Goal: Task Accomplishment & Management: Manage account settings

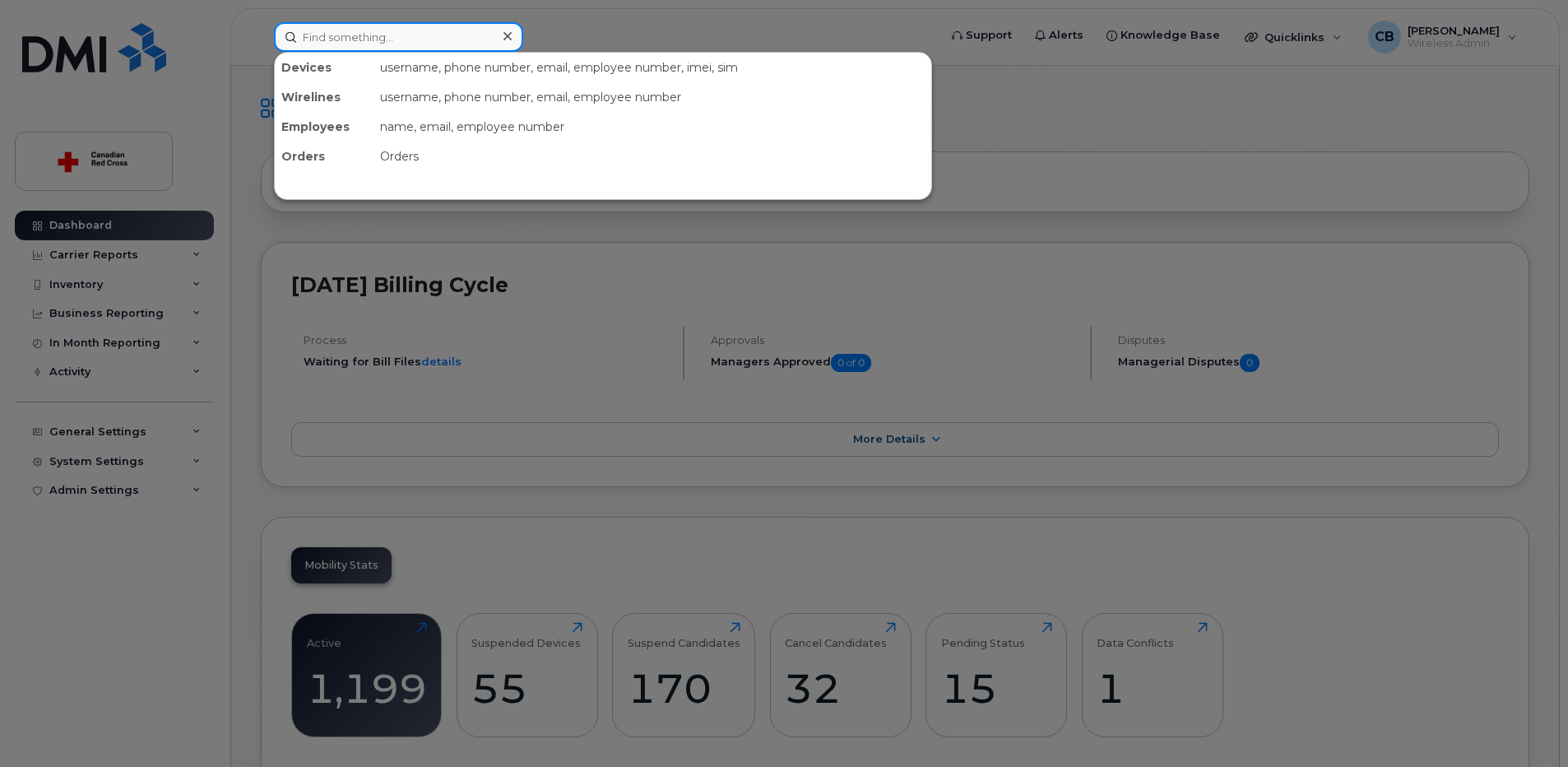
click at [412, 39] on input at bounding box center [398, 36] width 249 height 30
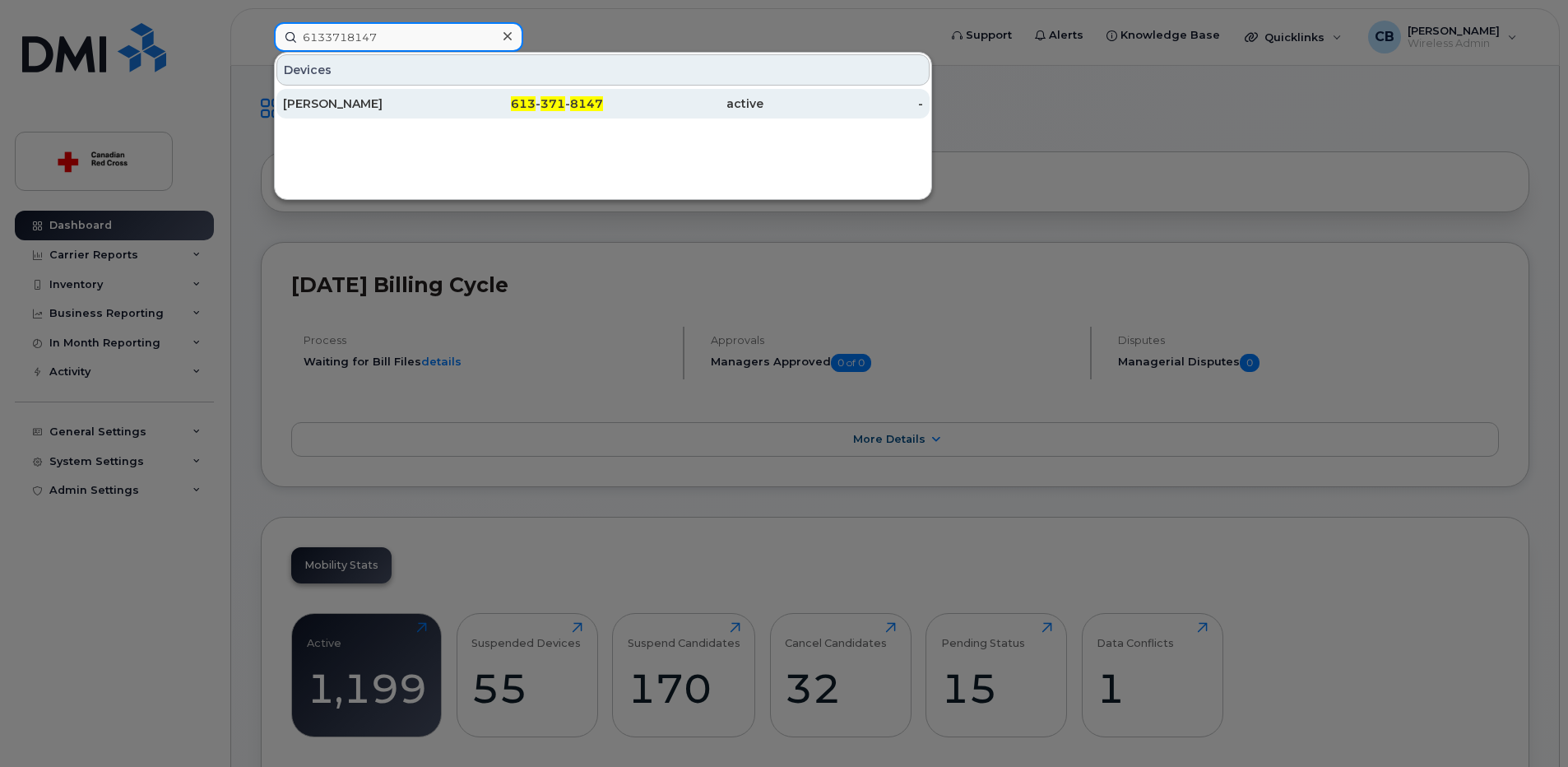
type input "6133718147"
click at [340, 100] on div "Michelle Marteleira" at bounding box center [362, 104] width 161 height 16
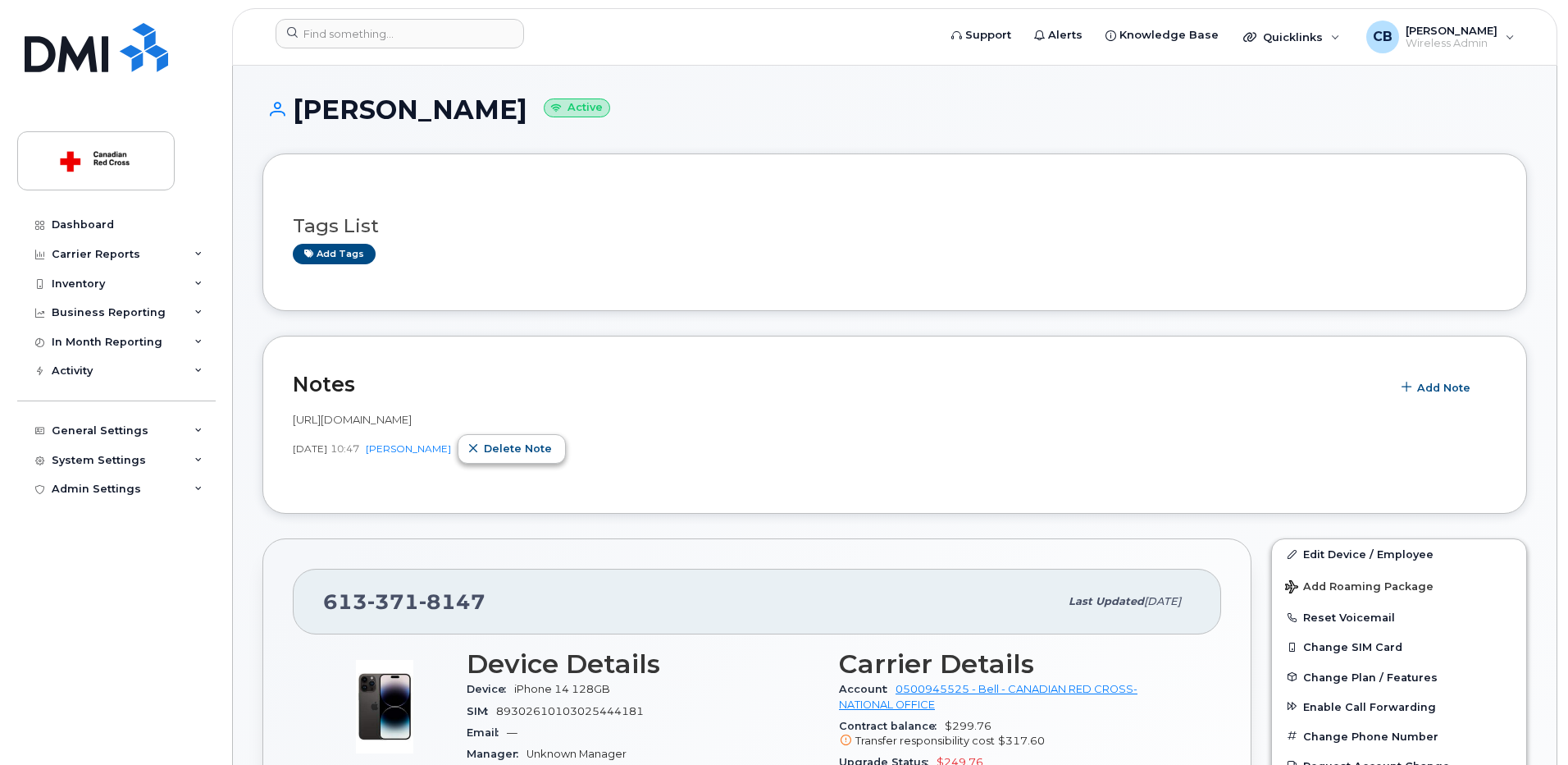
scroll to position [82, 0]
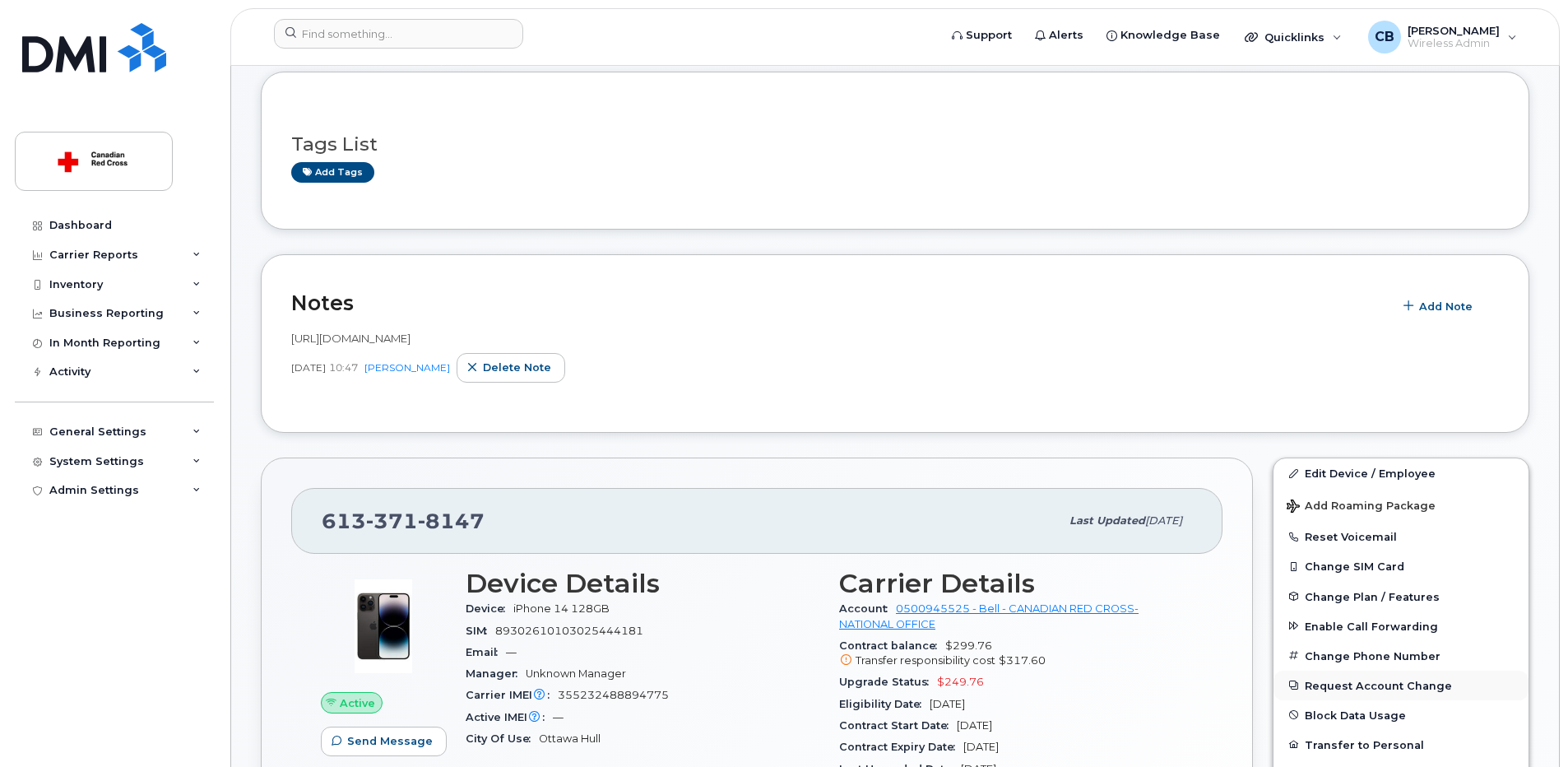
click at [1385, 692] on button "Request Account Change" at bounding box center [1401, 685] width 255 height 30
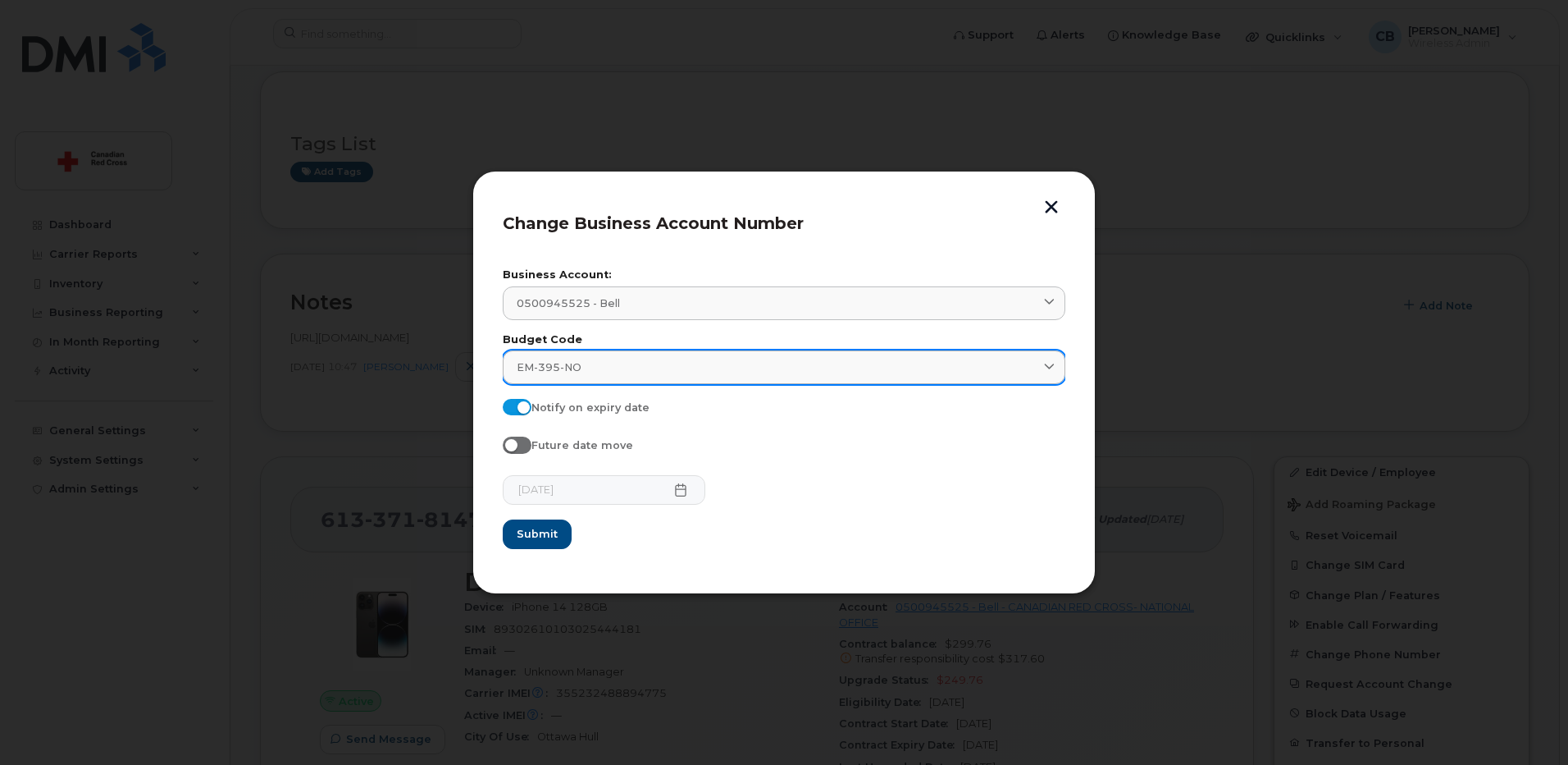
drag, startPoint x: 655, startPoint y: 369, endPoint x: 573, endPoint y: 369, distance: 82.0
click at [573, 369] on div "EM-395-NO" at bounding box center [784, 367] width 534 height 15
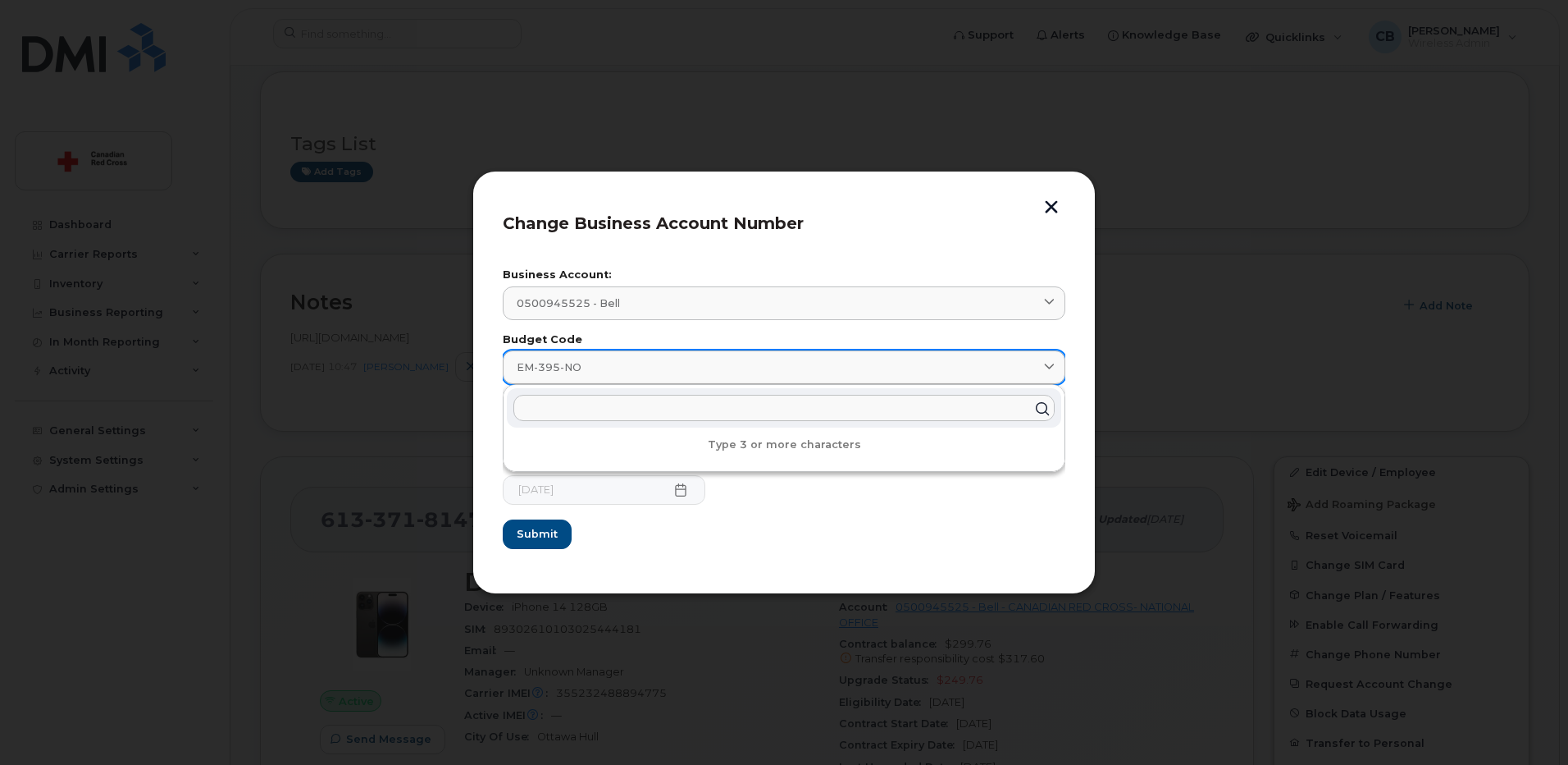
paste input "RR-50-MB"
click at [659, 408] on input "RR-50-MB" at bounding box center [784, 407] width 542 height 26
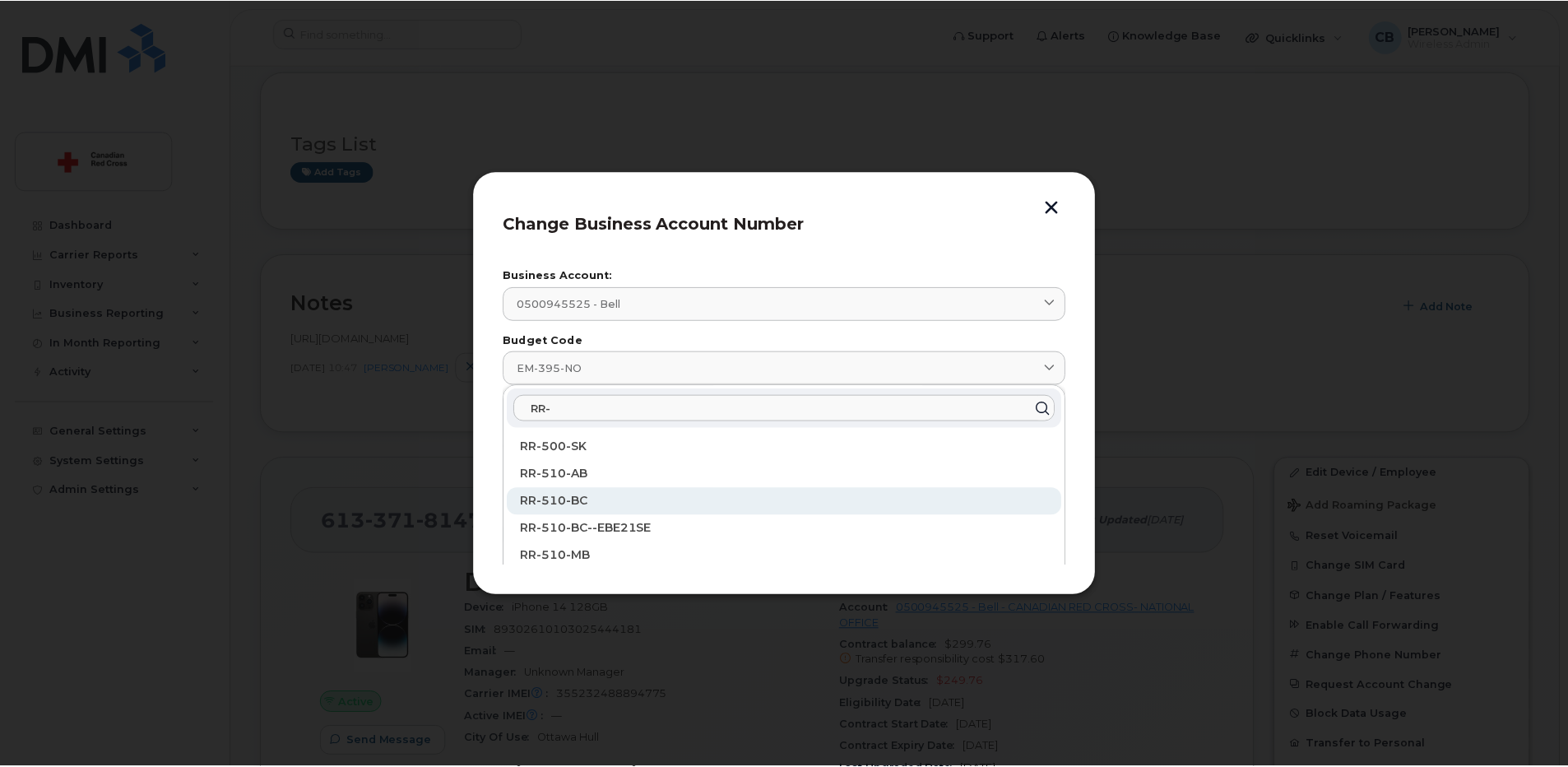
scroll to position [164, 0]
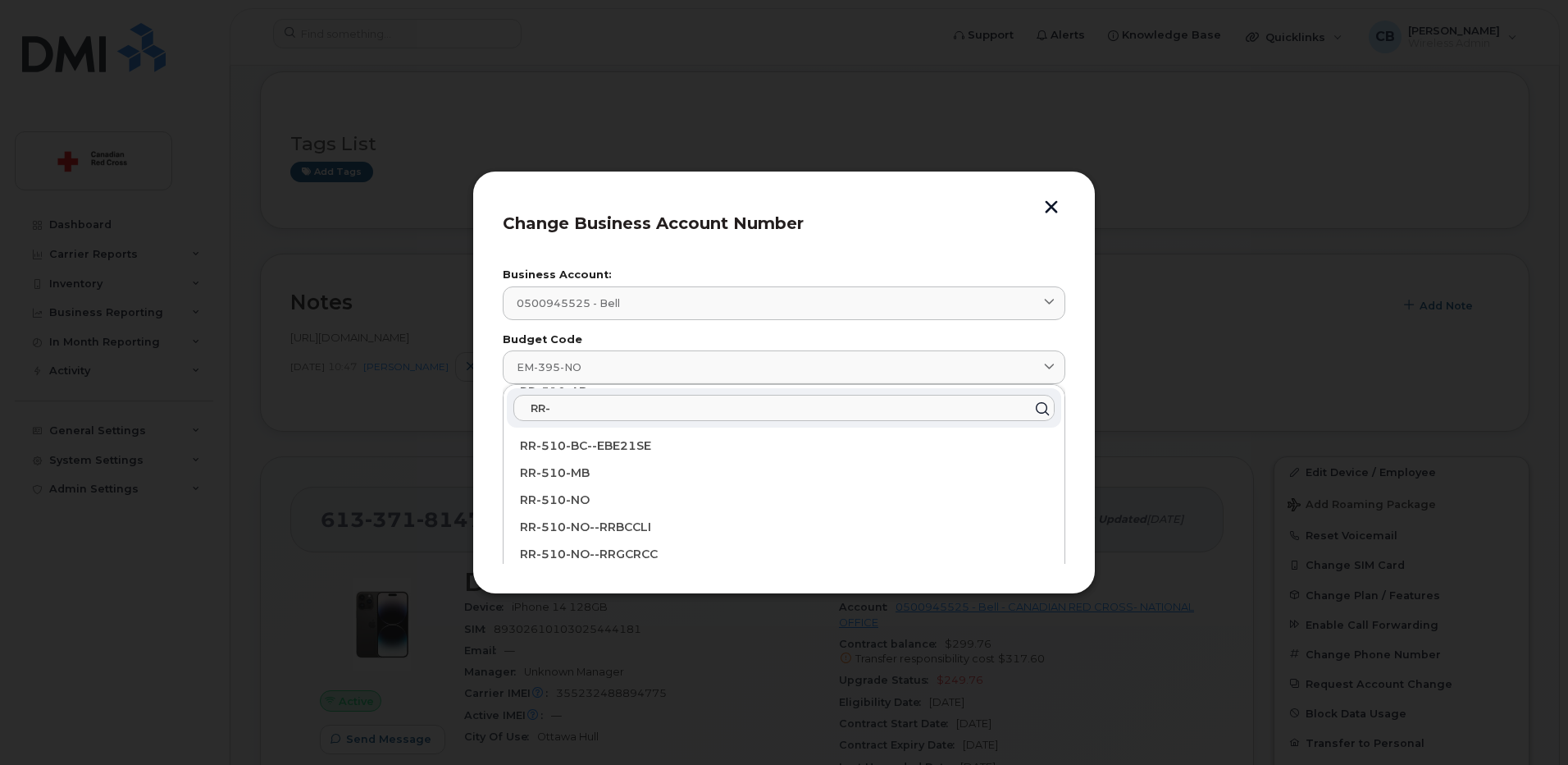
type input "RR-"
click at [1050, 208] on button "button" at bounding box center [1051, 208] width 24 height 17
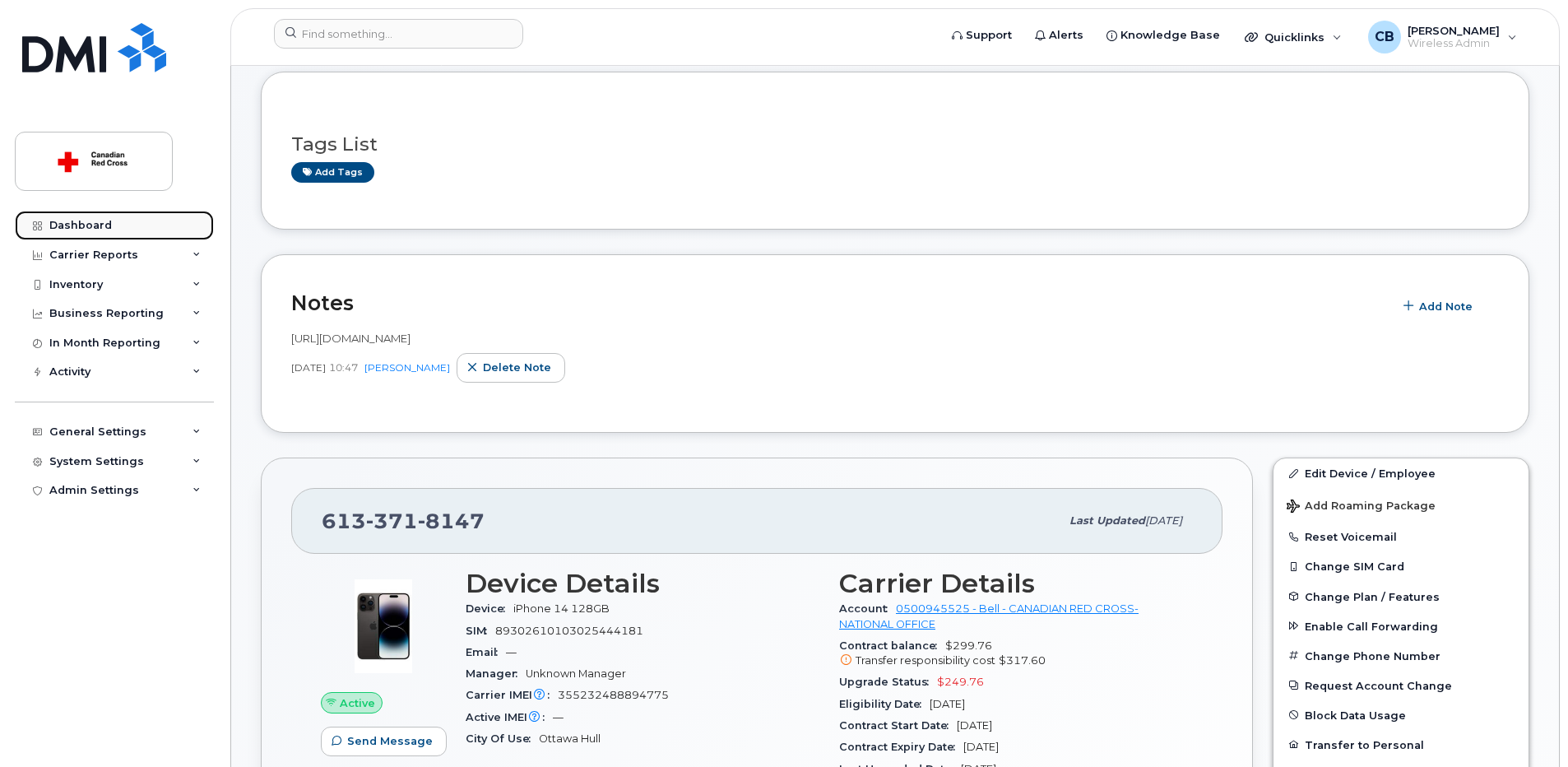
click at [101, 222] on div "Dashboard" at bounding box center [80, 225] width 63 height 13
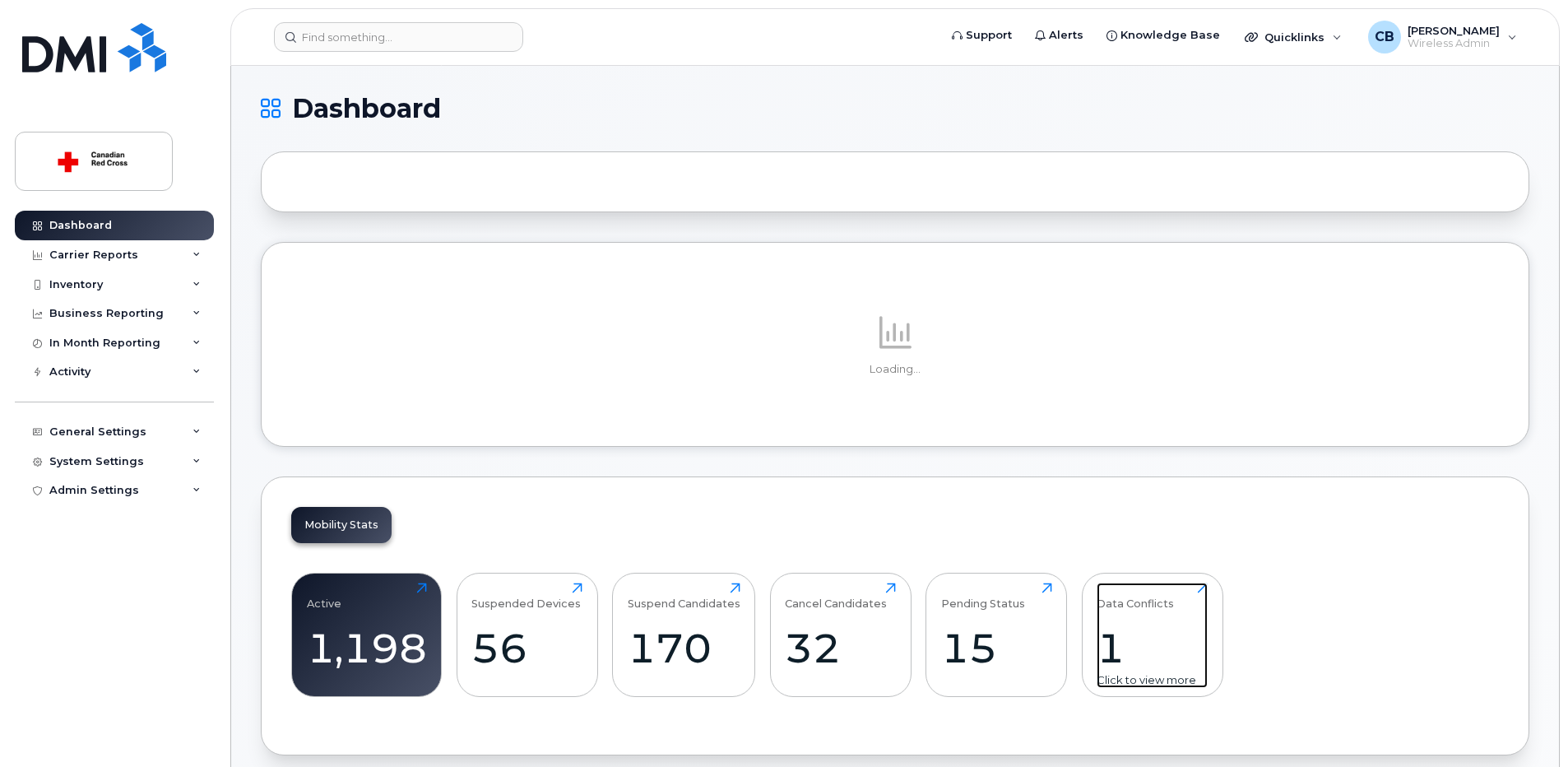
click at [1114, 654] on div "1" at bounding box center [1152, 647] width 111 height 48
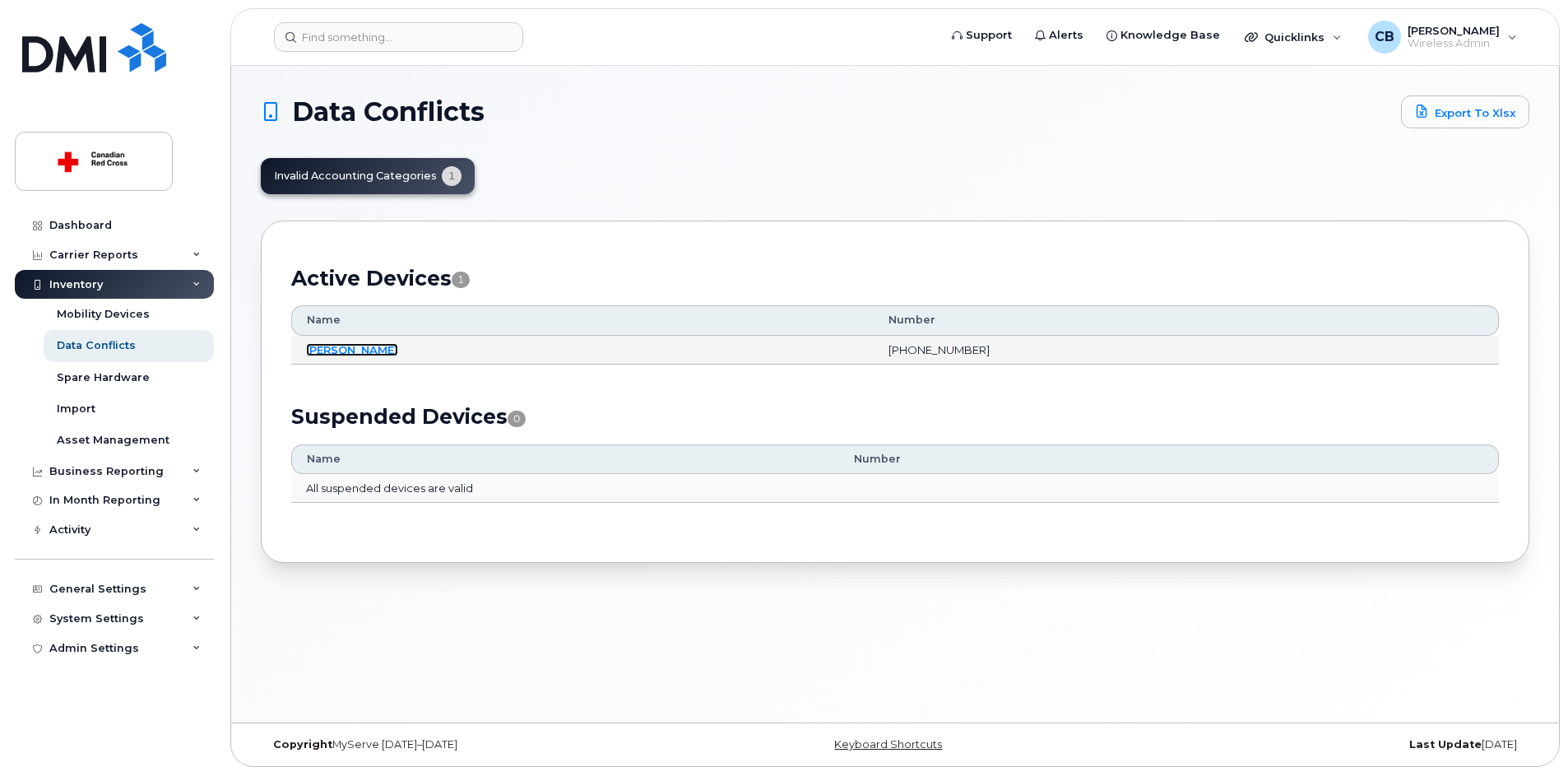
click at [372, 347] on link "Cody Bourdages" at bounding box center [352, 350] width 92 height 13
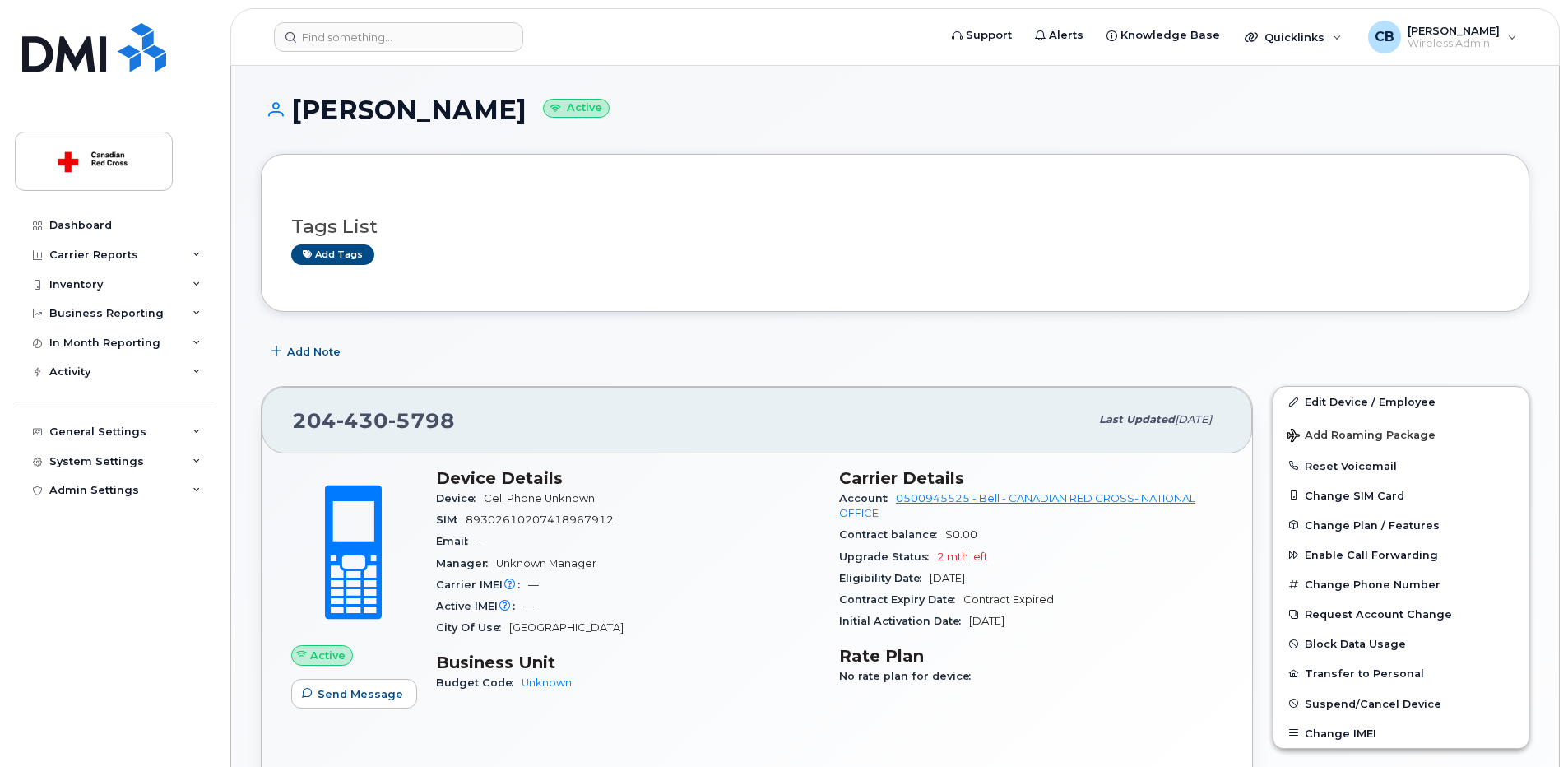
drag, startPoint x: 519, startPoint y: 110, endPoint x: 300, endPoint y: 105, distance: 219.1
click at [300, 105] on h1 "[PERSON_NAME] Active" at bounding box center [895, 110] width 1268 height 29
copy h1 "[PERSON_NAME]"
click at [1346, 614] on button "Request Account Change" at bounding box center [1401, 613] width 255 height 30
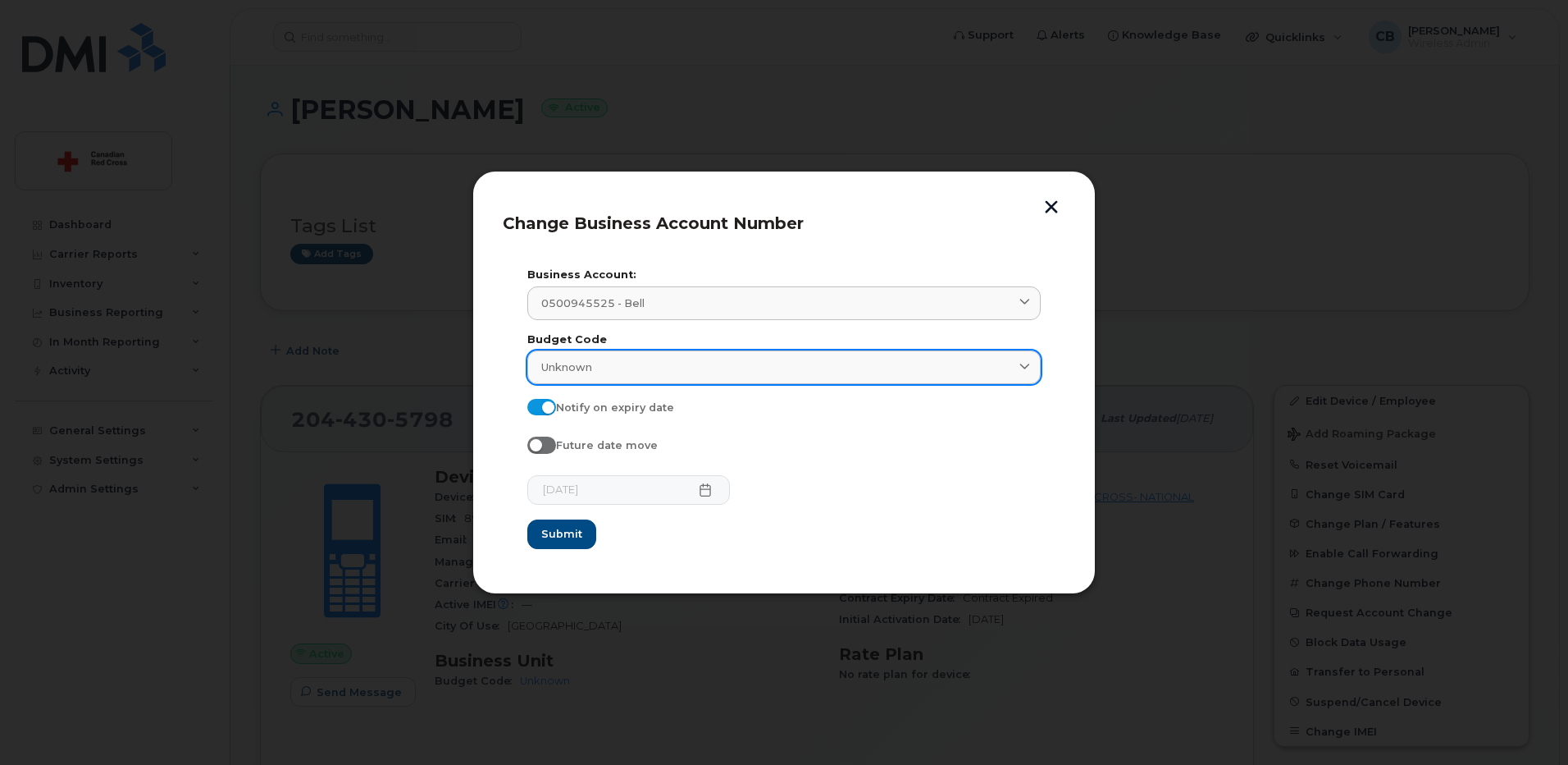
click at [707, 371] on div "Unknown" at bounding box center [784, 367] width 486 height 15
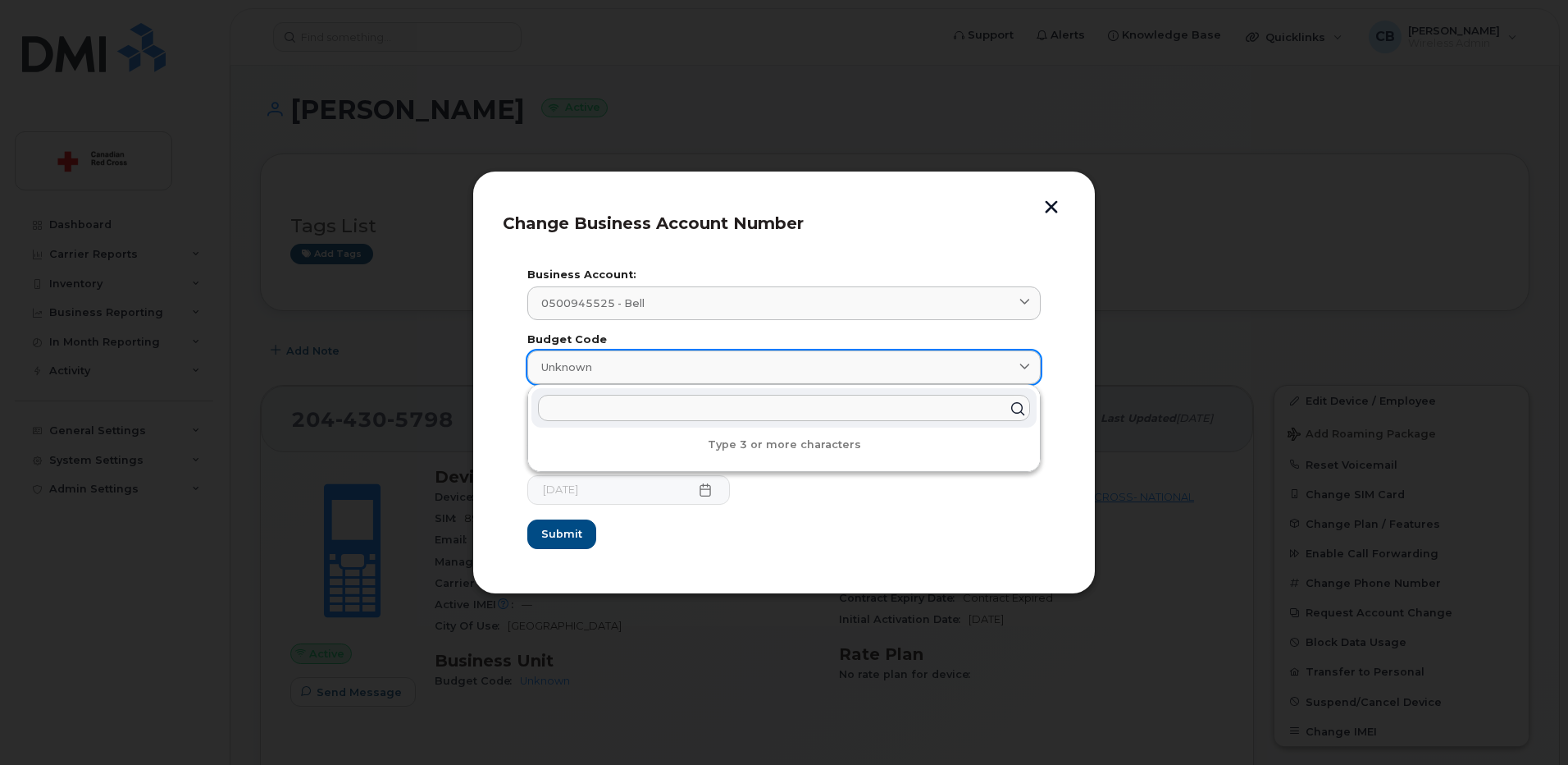
paste input "EM-395-NO"
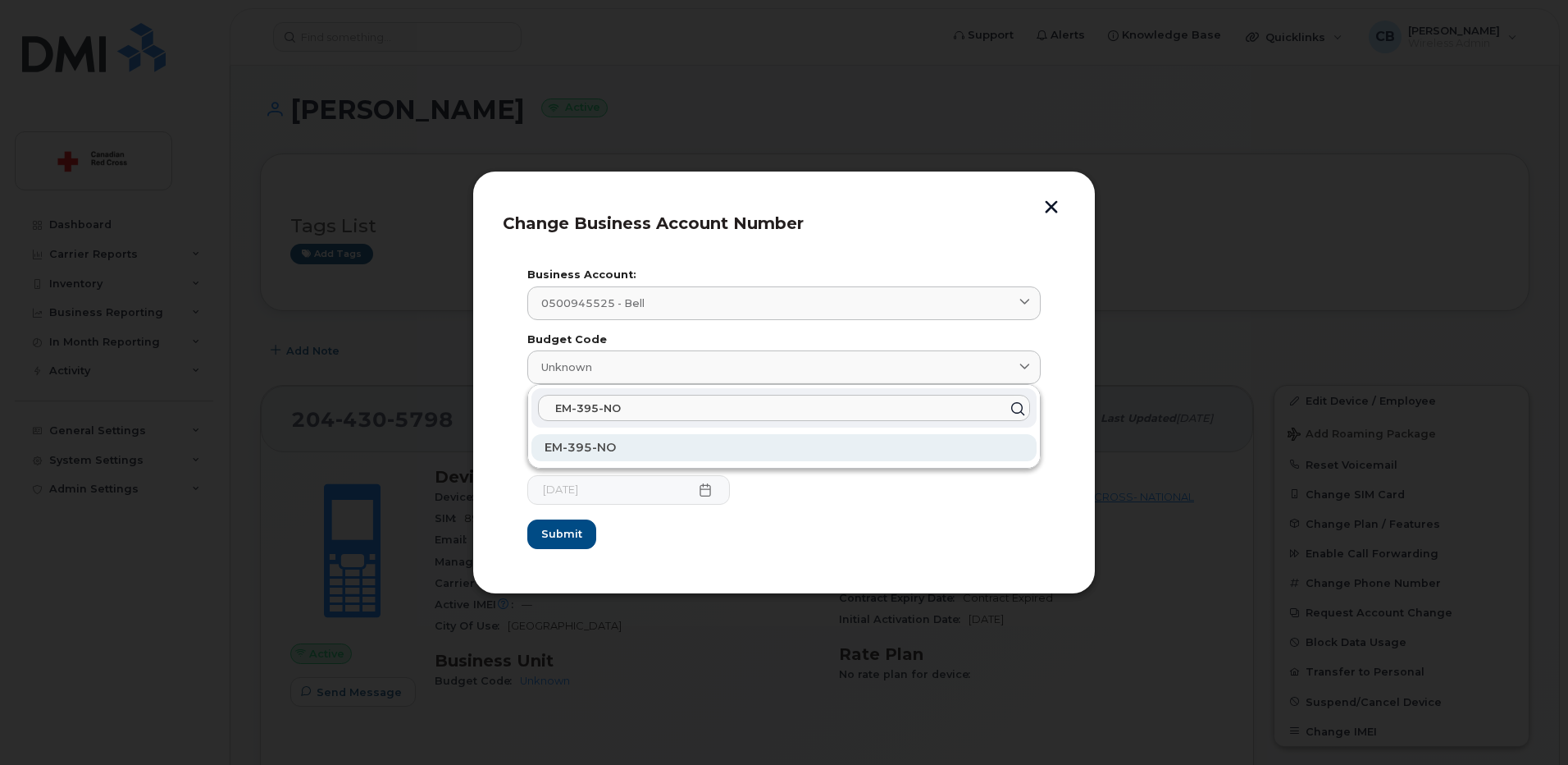
type input "EM-395-NO"
click at [563, 441] on div "EM-395-NO" at bounding box center [784, 448] width 505 height 27
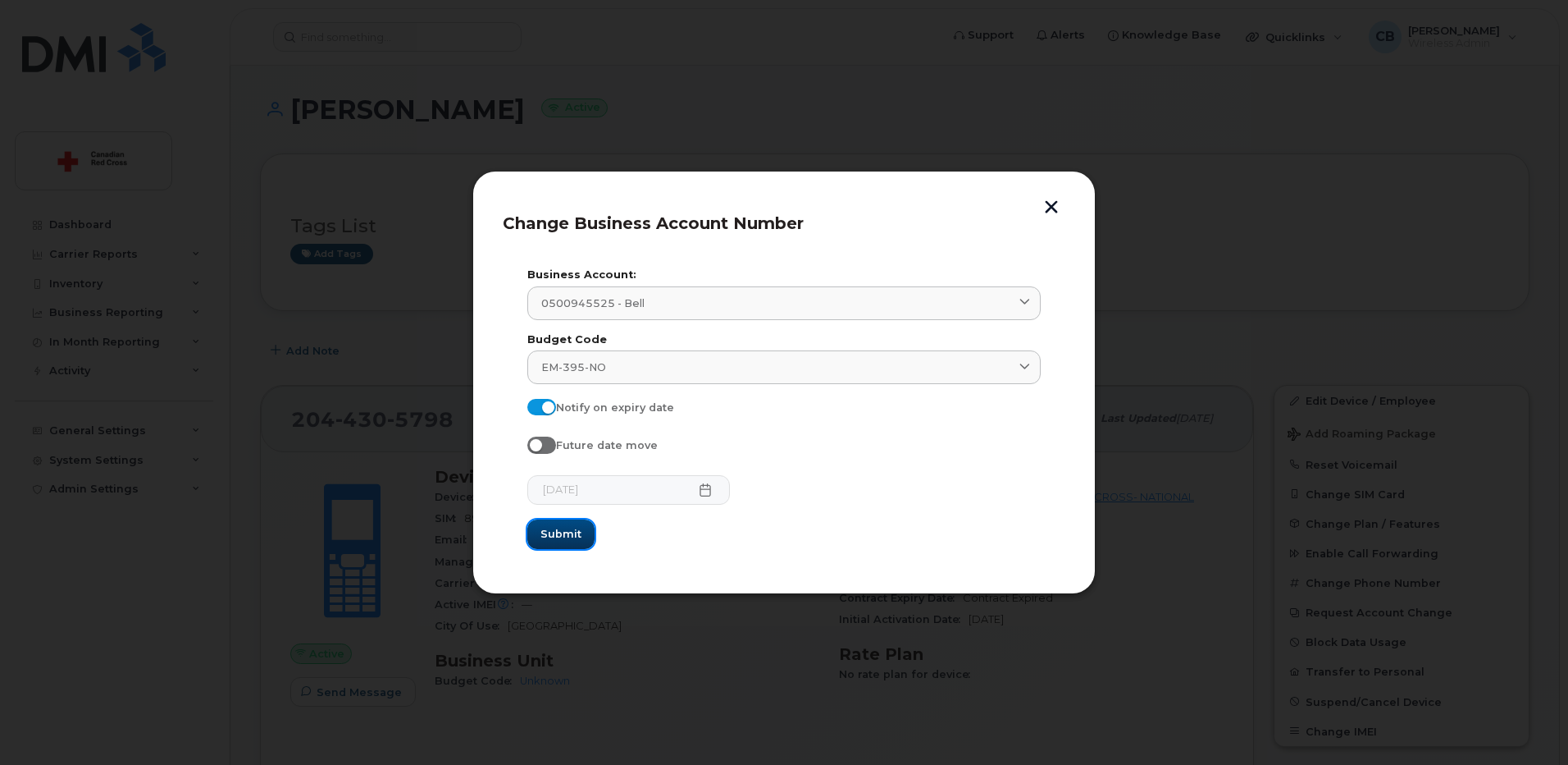
click at [568, 537] on span "Submit" at bounding box center [561, 533] width 41 height 15
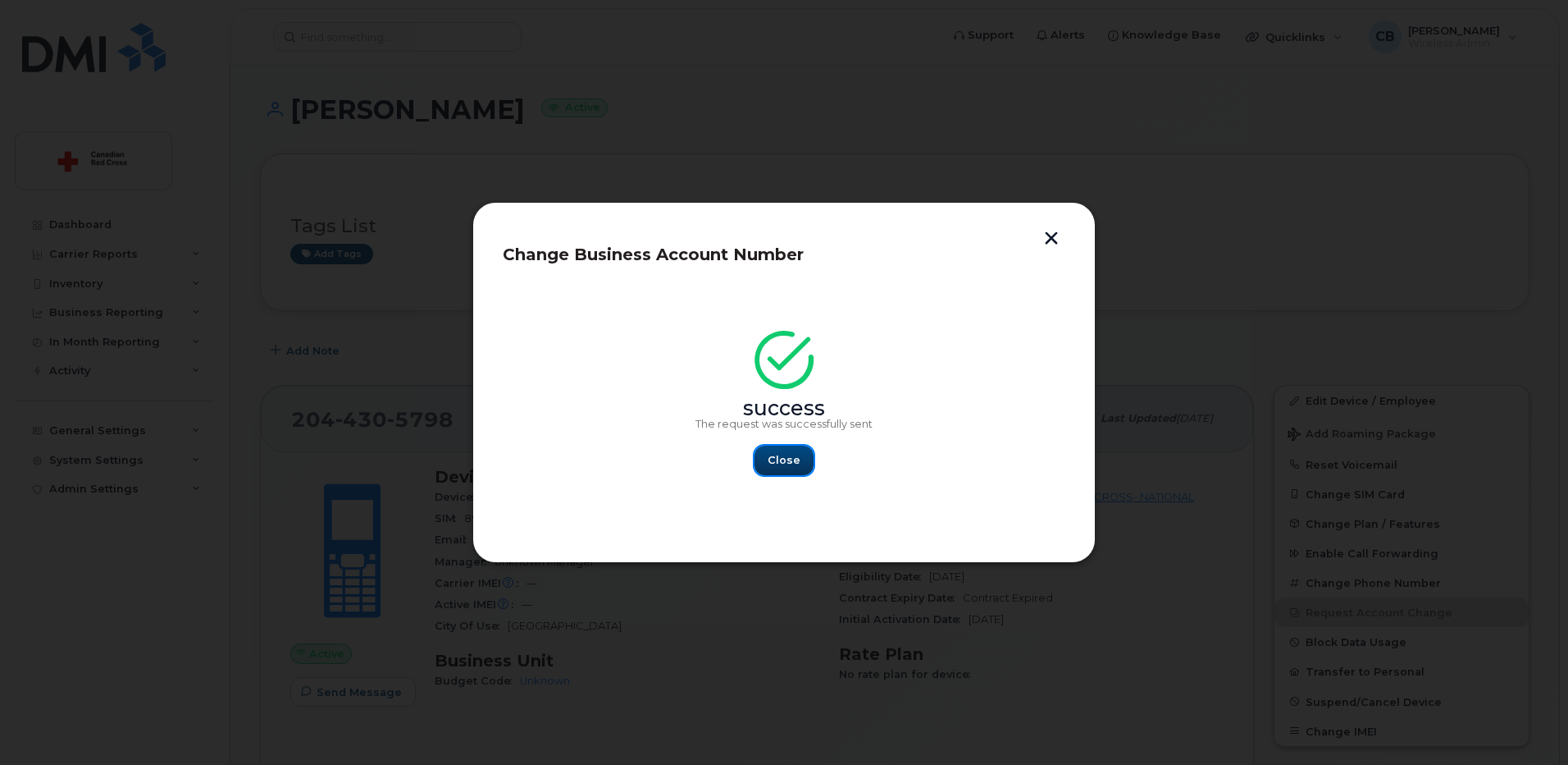
click at [791, 460] on span "Close" at bounding box center [784, 460] width 33 height 15
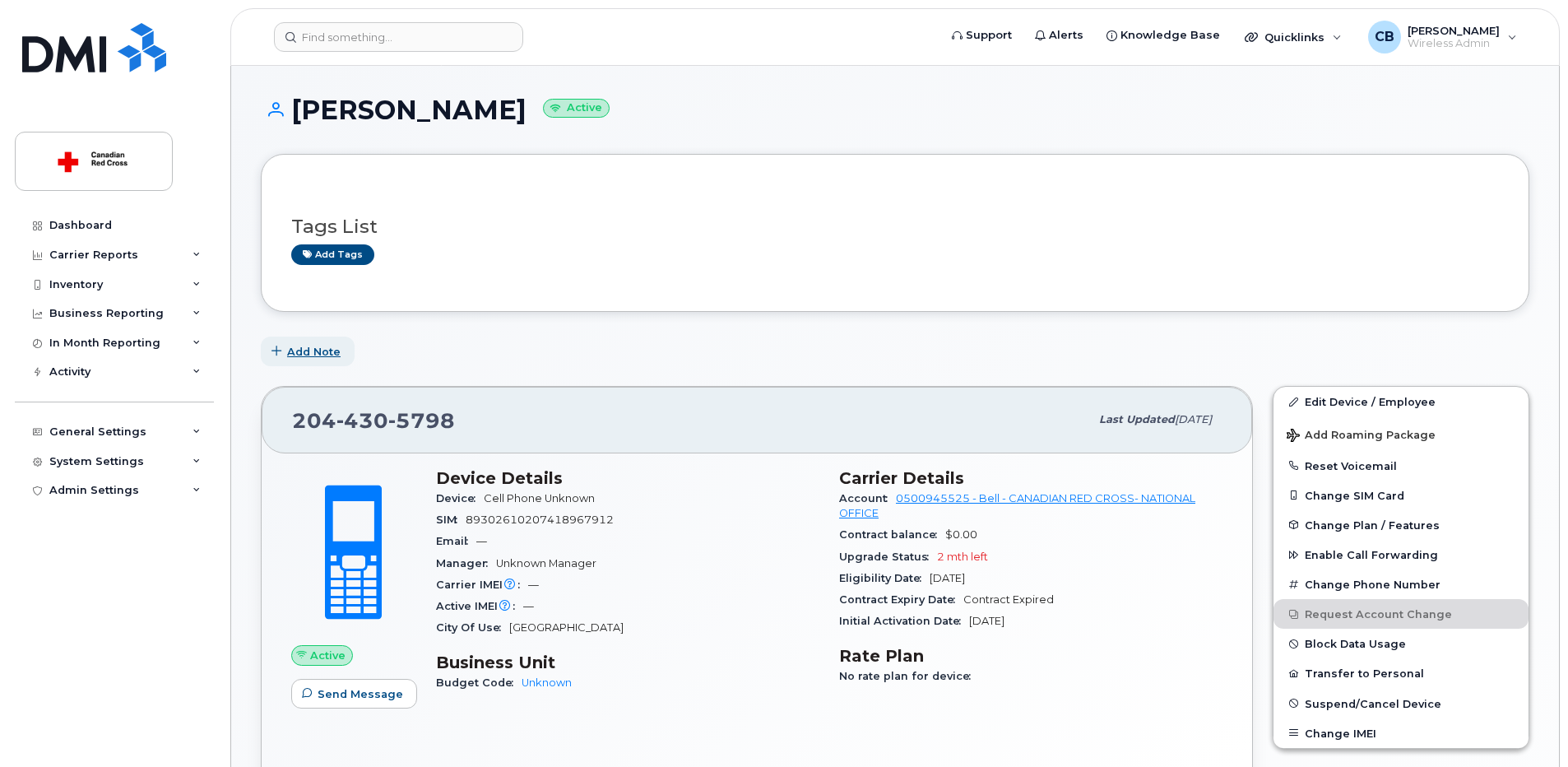
click at [322, 349] on span "Add Note" at bounding box center [313, 351] width 54 height 15
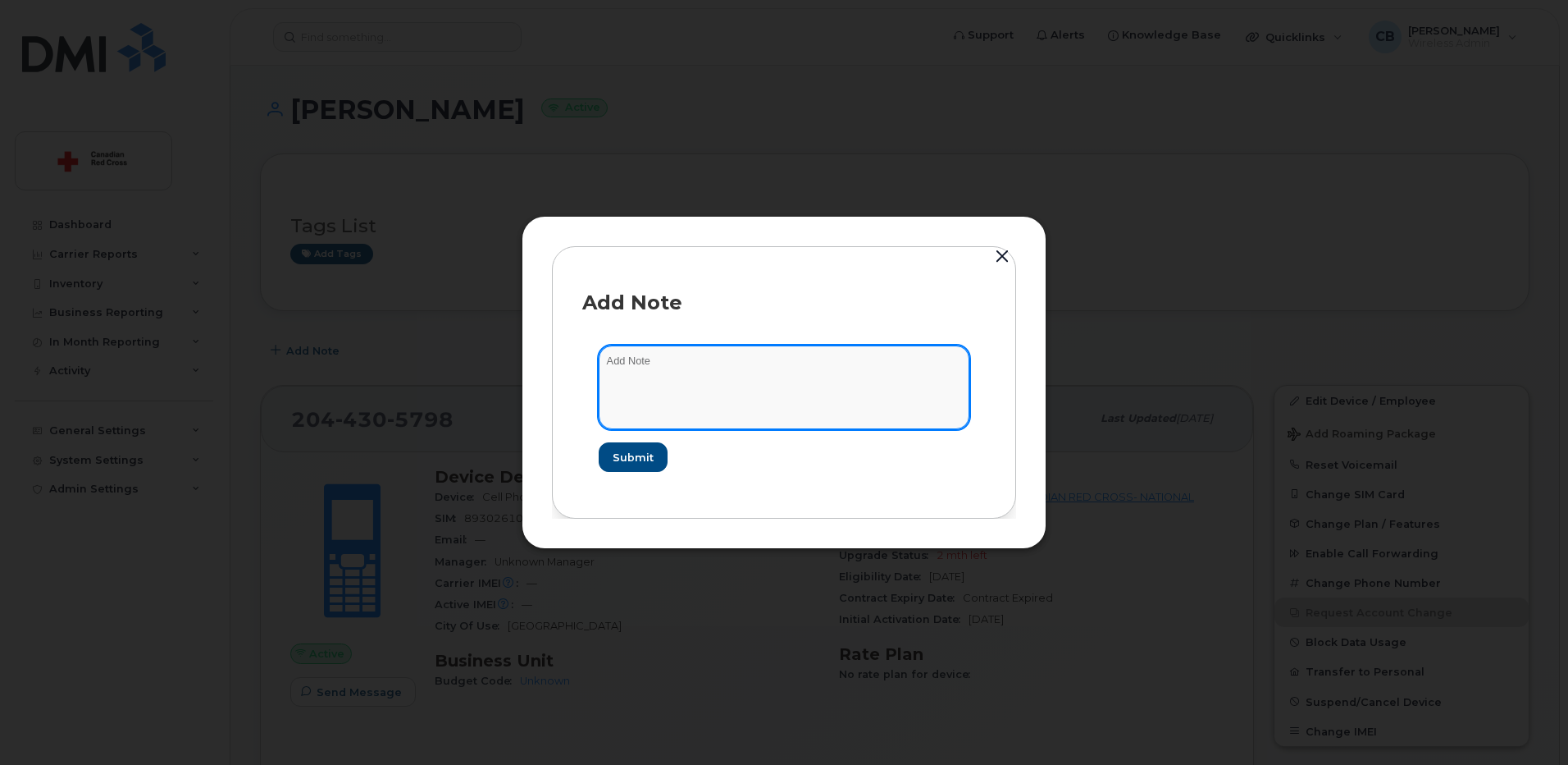
click at [754, 360] on textarea at bounding box center [784, 387] width 370 height 83
paste textarea "IS-164742"
type textarea "IS-164742"
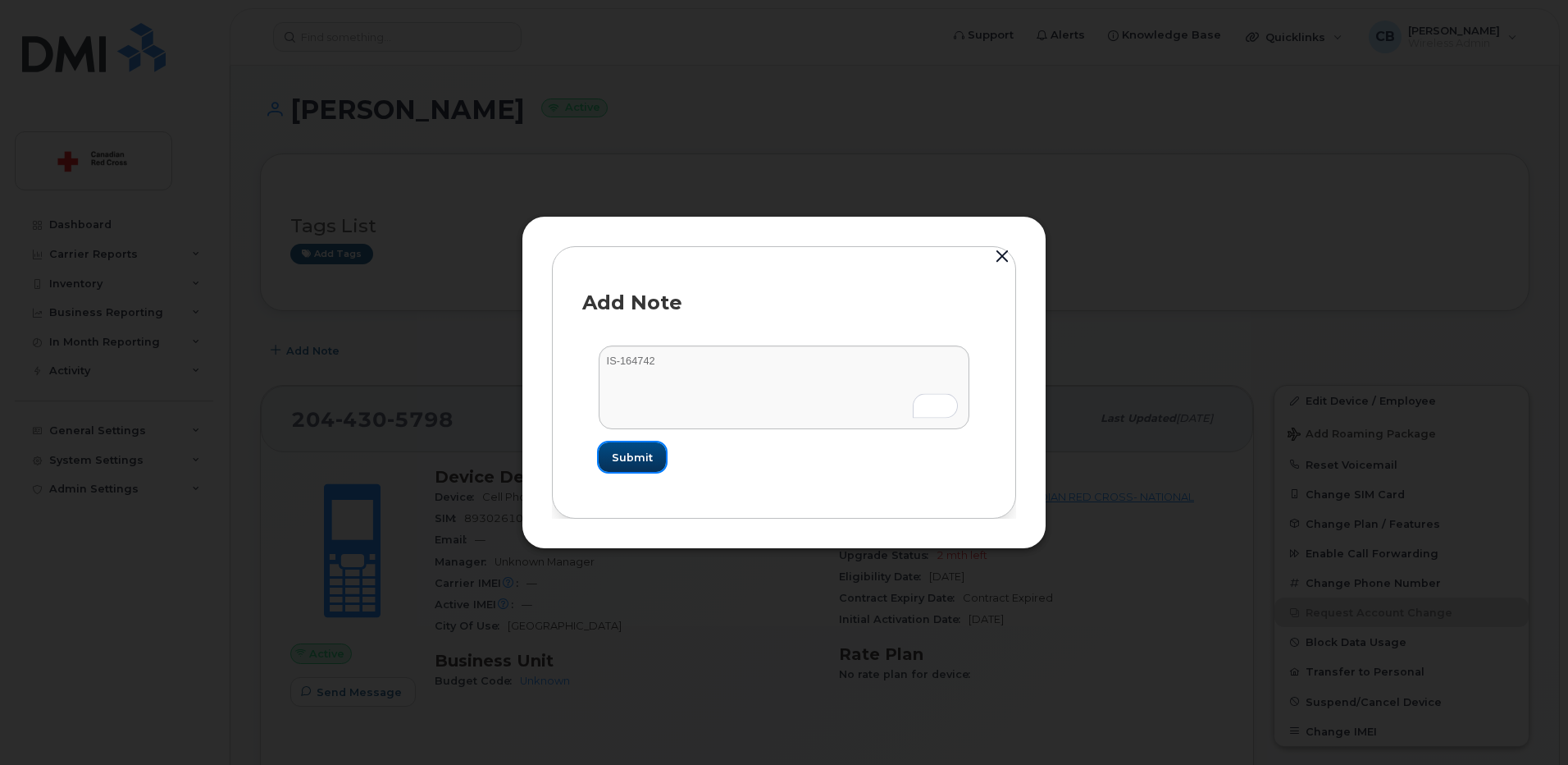
click at [632, 461] on span "Submit" at bounding box center [631, 457] width 41 height 15
